Goal: Check status

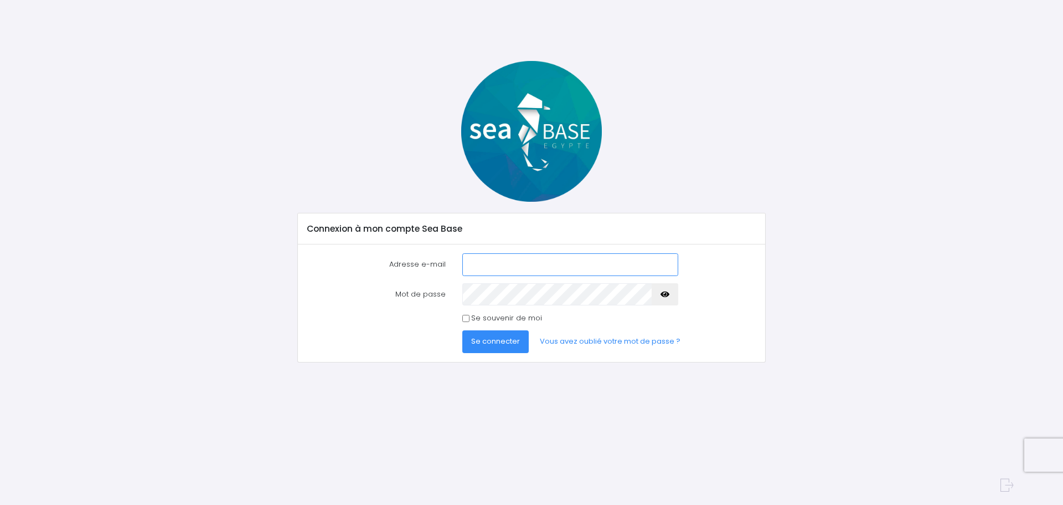
type input "carron.raphael@gmail.com"
click at [507, 342] on span "Se connecter" at bounding box center [495, 341] width 49 height 11
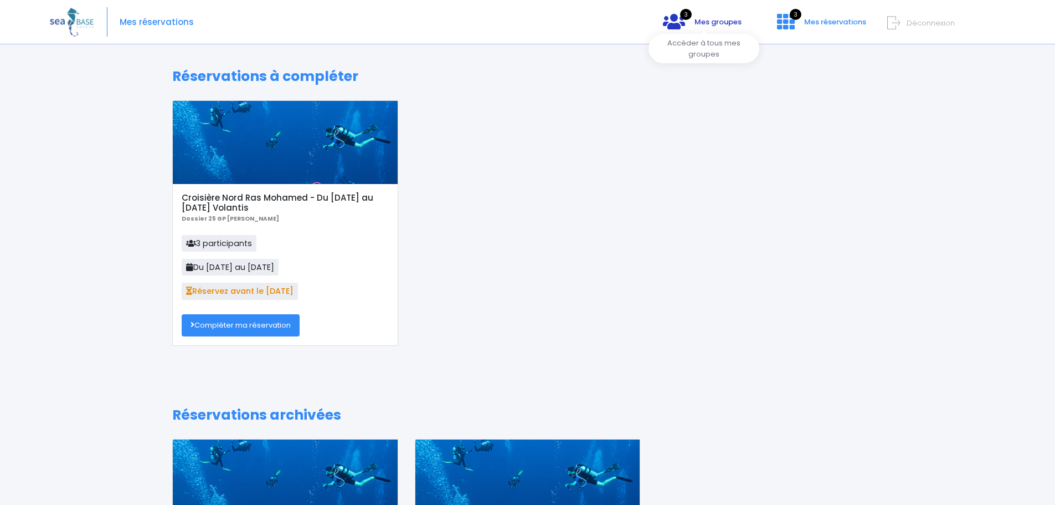
click at [705, 19] on span "Mes groupes" at bounding box center [718, 22] width 47 height 11
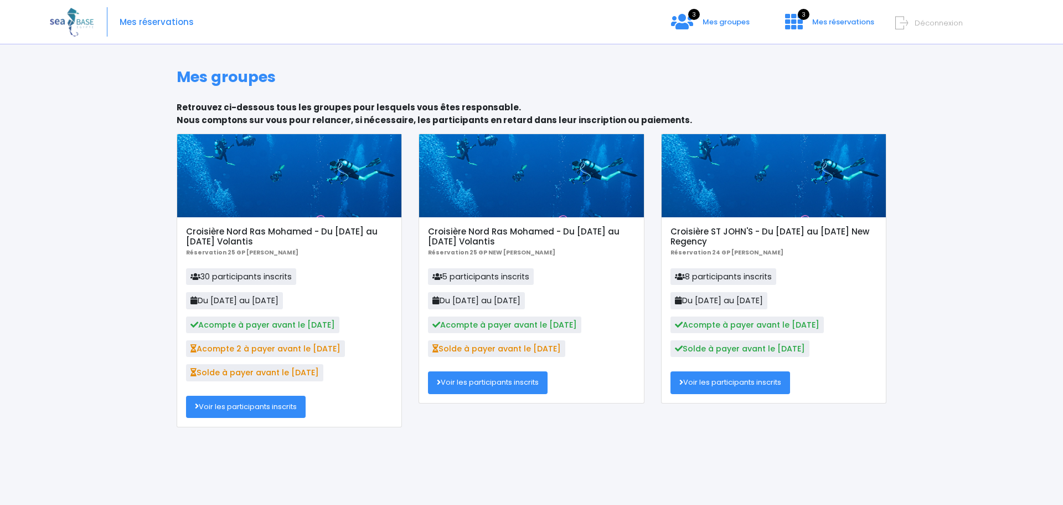
click at [241, 402] on link "Voir les participants inscrits" at bounding box center [246, 406] width 120 height 22
click at [468, 394] on div "Croisière Nord Ras Mohamed - Du [DATE] au [DATE] Volantis Réservation 25 GP NEW…" at bounding box center [531, 310] width 225 height 186
click at [464, 387] on link "Voir les participants inscrits" at bounding box center [488, 382] width 120 height 22
